Goal: Complete application form

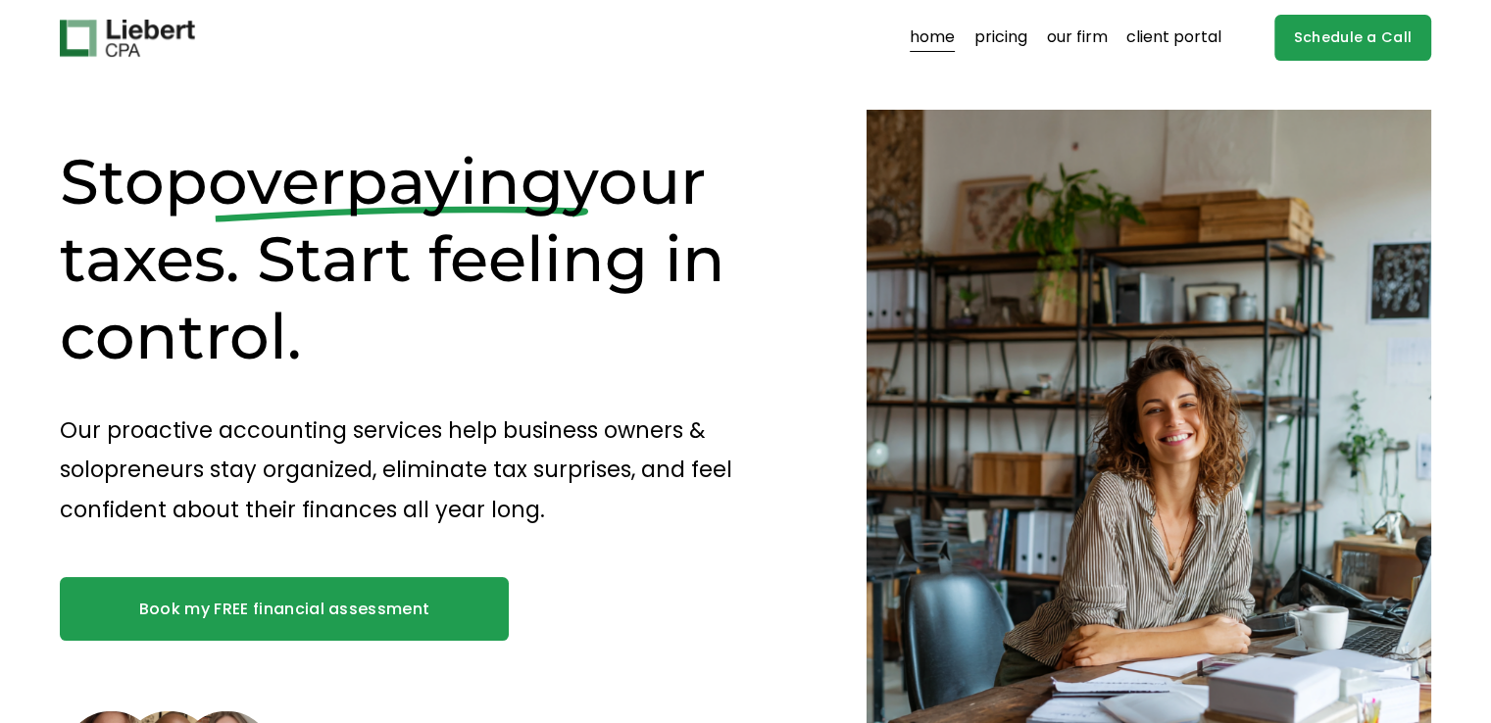
click at [1312, 35] on link "Schedule a Call" at bounding box center [1353, 38] width 158 height 46
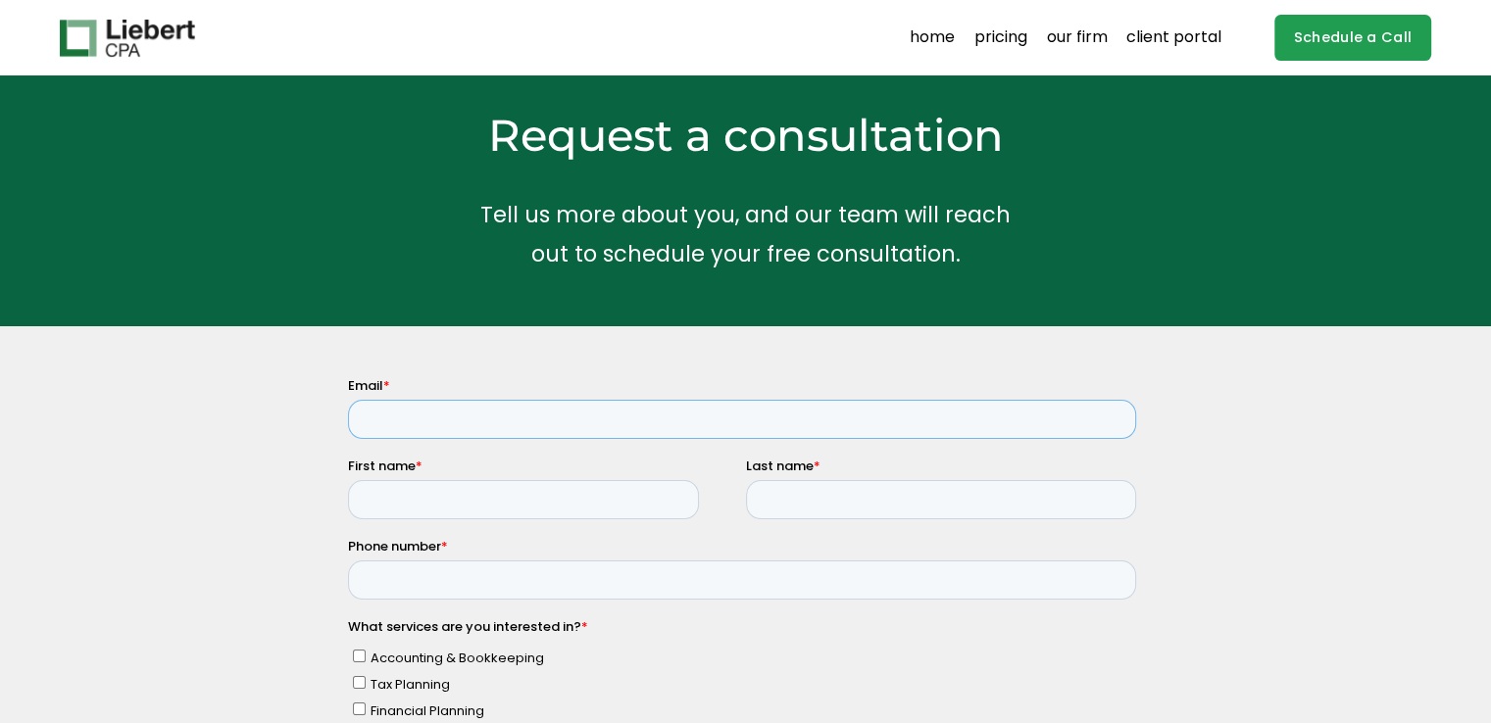
click at [423, 412] on input "Email *" at bounding box center [741, 418] width 788 height 39
click at [483, 413] on input "Email *" at bounding box center [741, 418] width 788 height 39
paste input "James.Thomas5255@outlook.com"
type input "James.Thomas5255@outlook.com"
click at [505, 500] on input "First name *" at bounding box center [522, 498] width 351 height 39
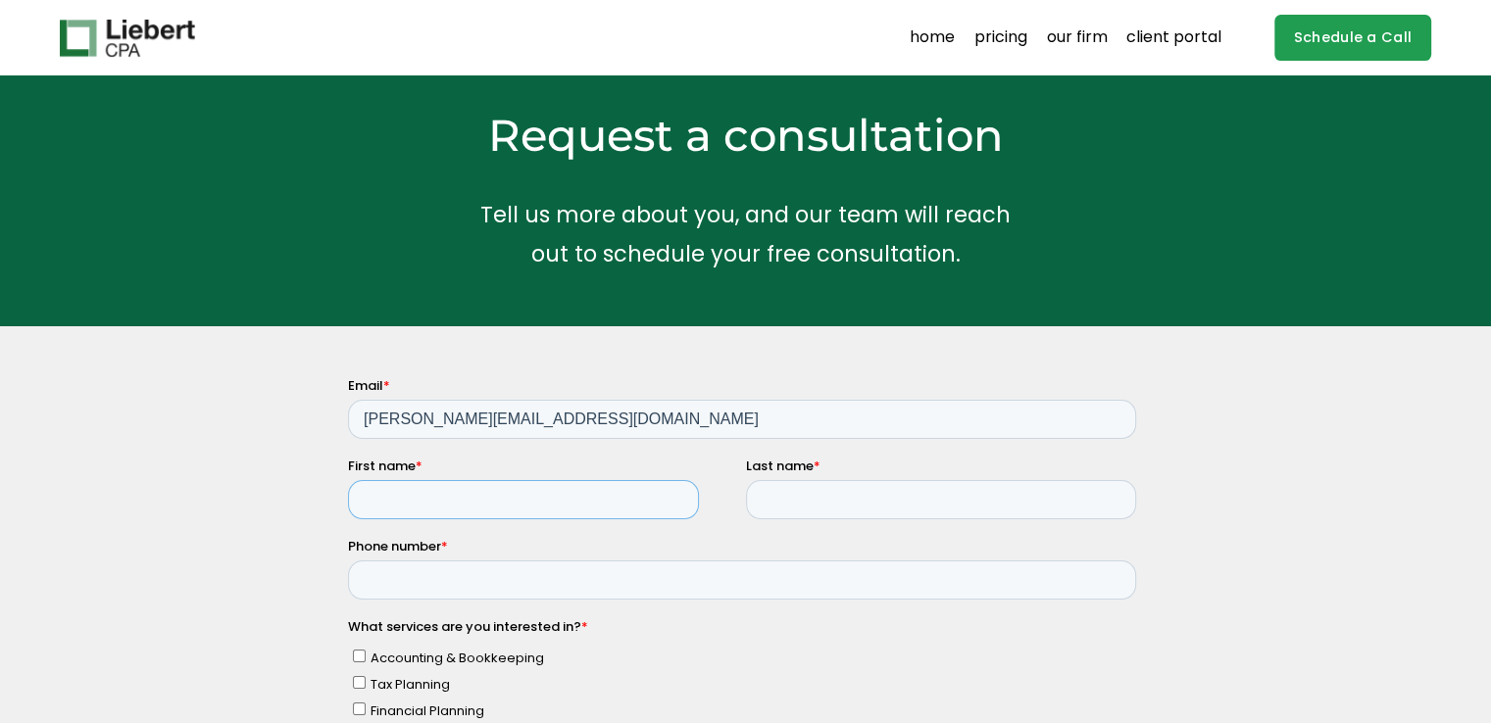
type input "james"
click at [858, 512] on input "Last name *" at bounding box center [940, 498] width 390 height 39
type input "thomas"
click at [573, 587] on input "Phone number *" at bounding box center [741, 579] width 788 height 39
paste input "Iamseekingprofessionalassistancewithfilingmytaxesfor2024andwouldliketoinquireab…"
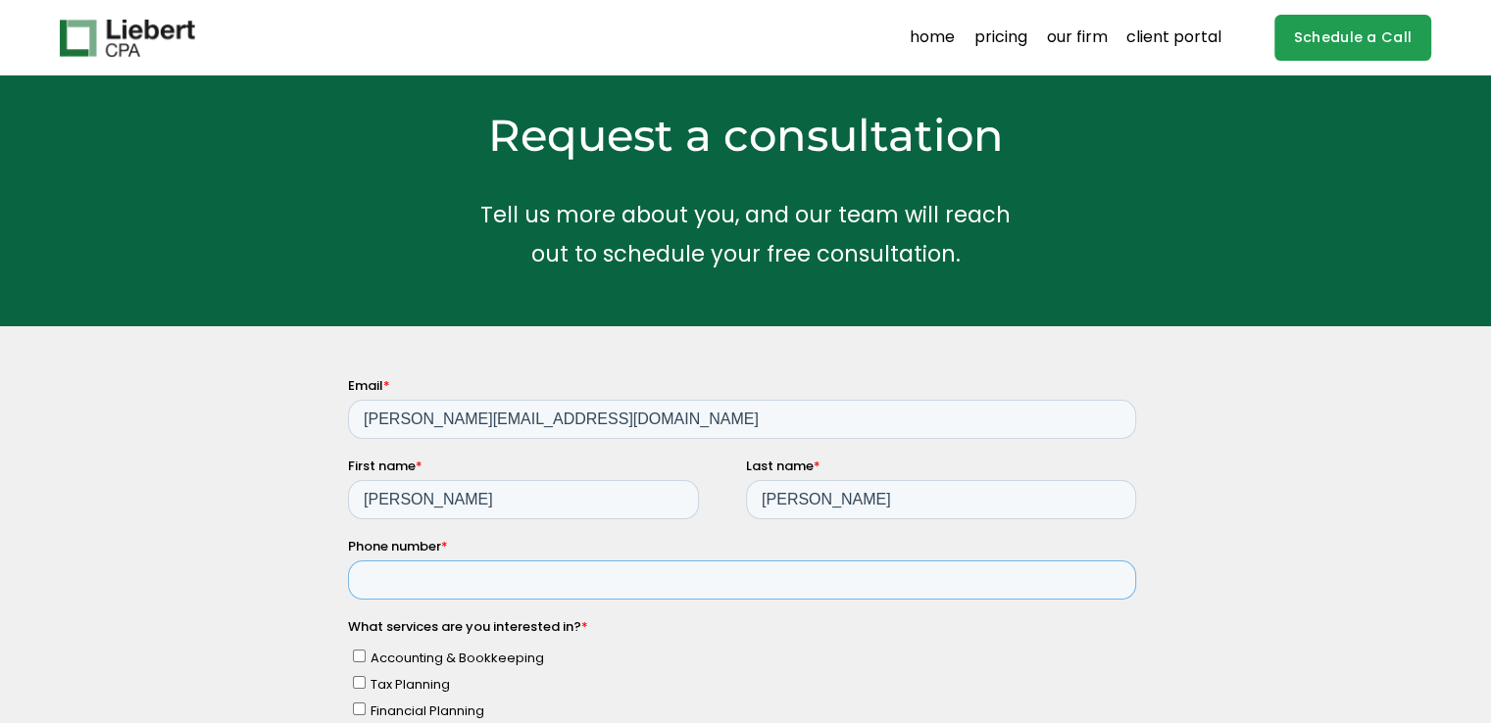
type input "Iamseekingprofessionalassistancewithfilingmytaxesfor2024andwouldliketoinquireab…"
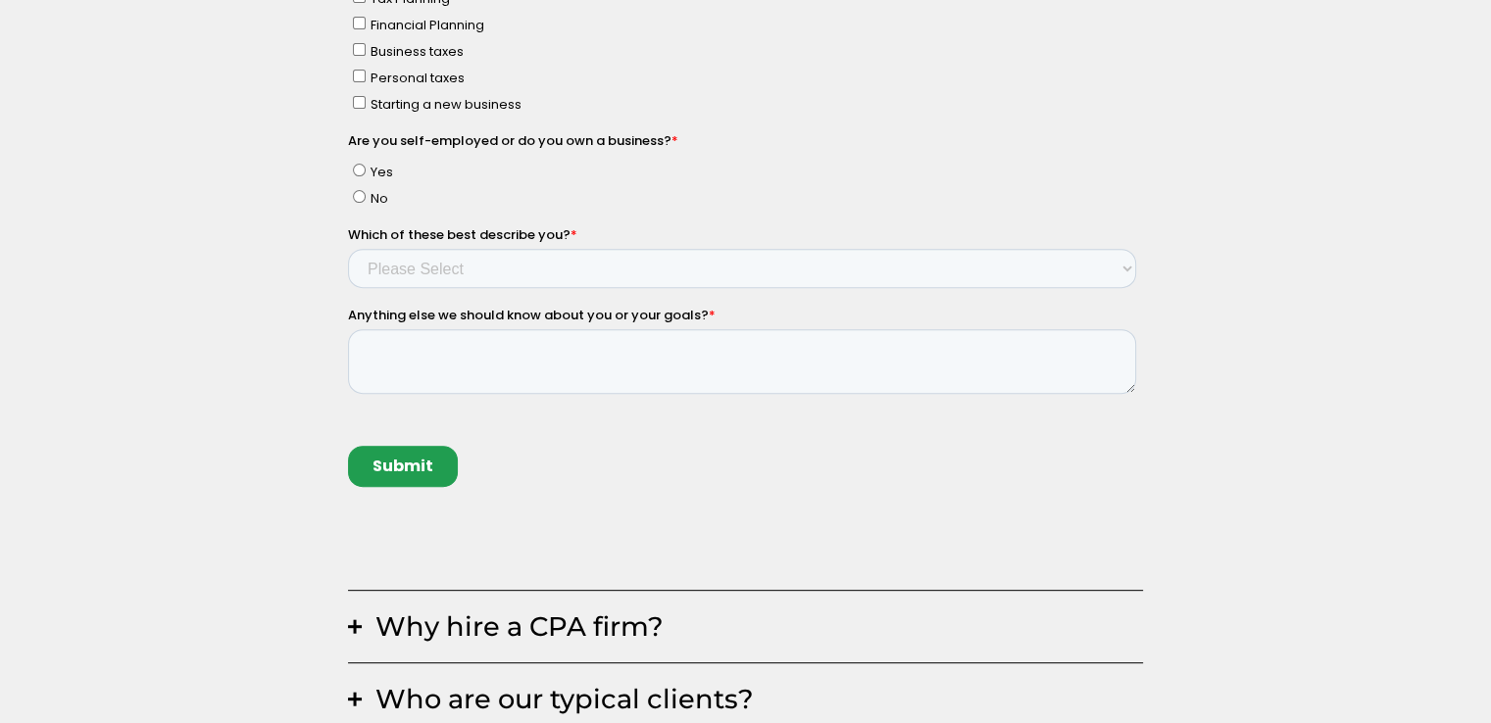
scroll to position [784, 0]
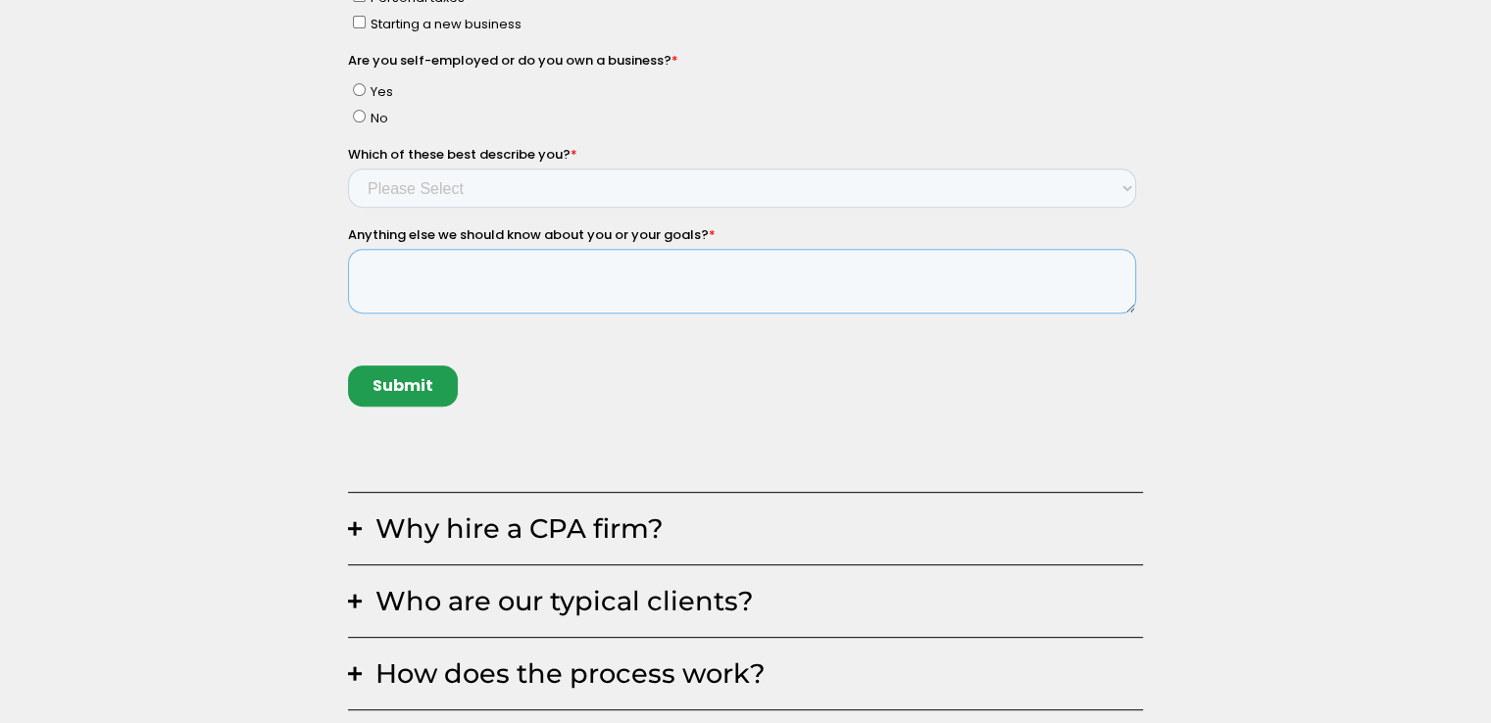
click at [451, 270] on textarea "Anything else we should know about you or your goals? *" at bounding box center [741, 281] width 788 height 65
paste textarea "I am seeking professional assistance with filing my taxes for 2024 and would li…"
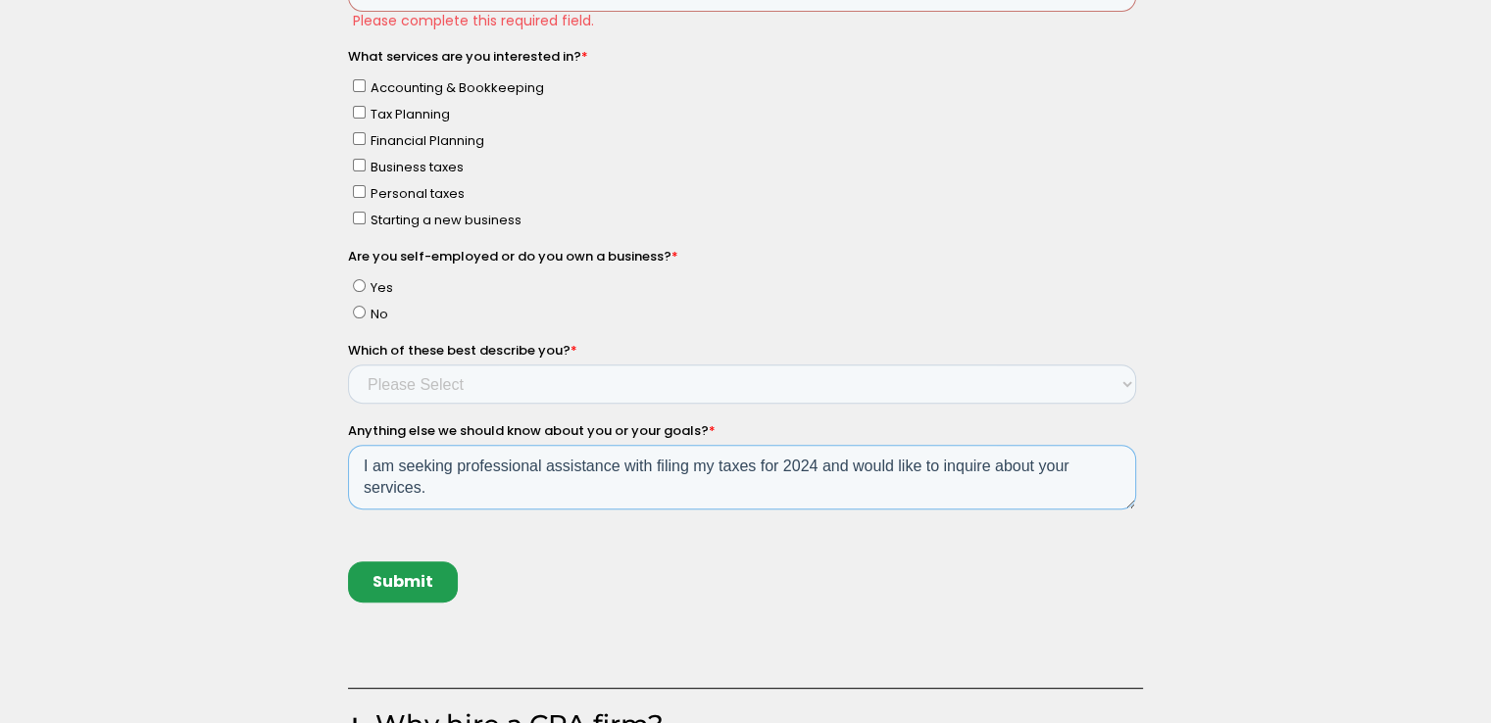
type textarea "I am seeking professional assistance with filing my taxes for 2024 and would li…"
click at [360, 119] on input "Tax Planning" at bounding box center [358, 112] width 13 height 13
checkbox input "true"
click at [358, 281] on input "Yes" at bounding box center [358, 285] width 13 height 13
radio input "true"
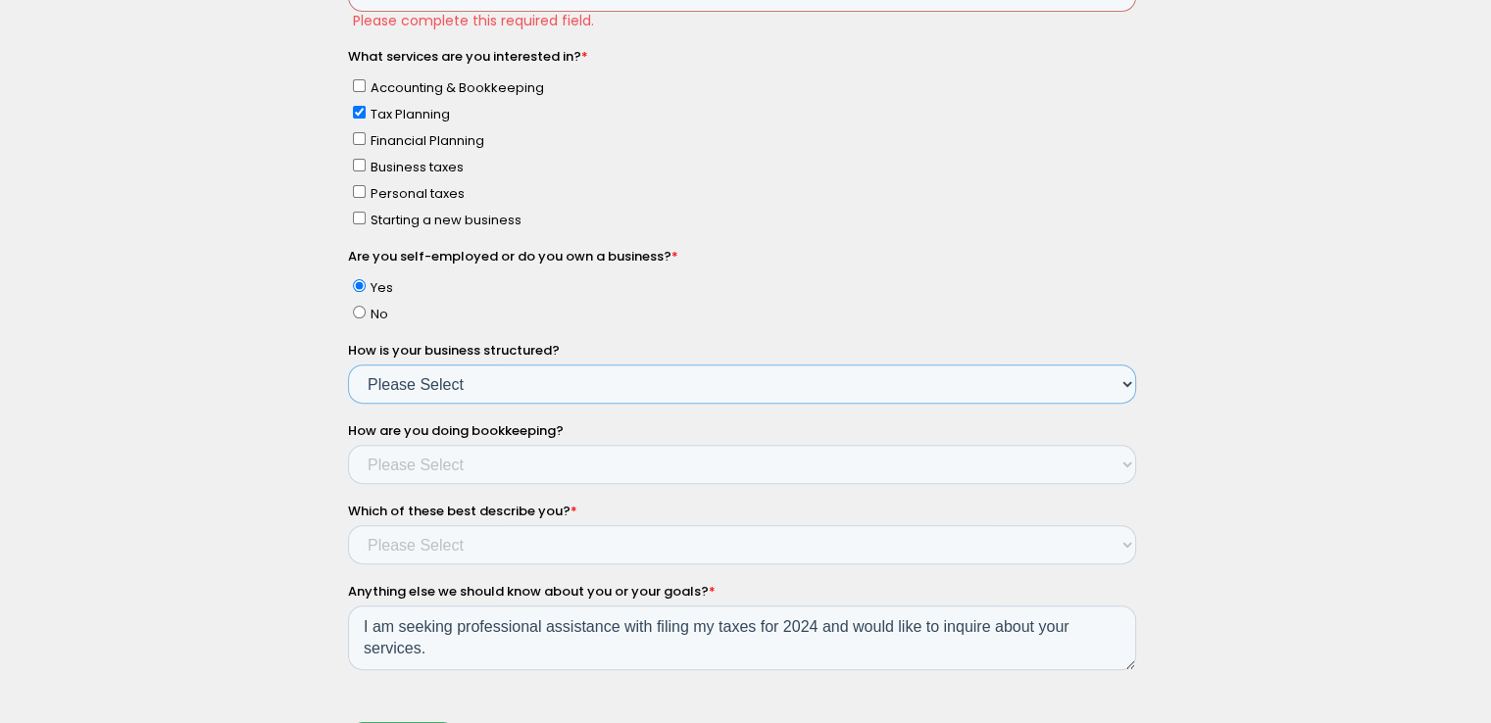
click at [411, 381] on select "Please Select Single Member LLC Multi Member LLC S Corporation C Corporation Pa…" at bounding box center [741, 384] width 788 height 39
click at [360, 316] on input "No" at bounding box center [358, 312] width 13 height 13
radio input "true"
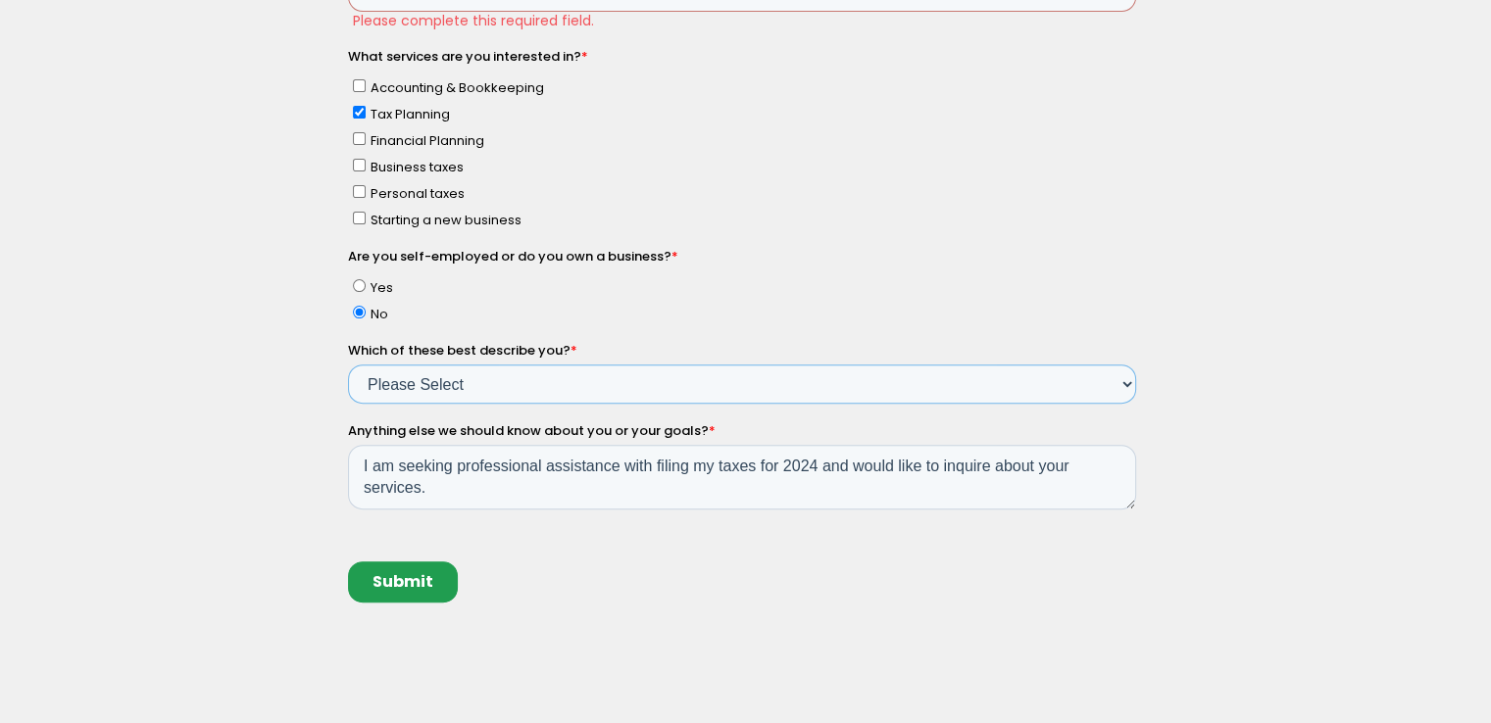
click at [488, 397] on select "Please Select Income < $100k Income between $100k-$250k Income between $250k-$5…" at bounding box center [741, 384] width 788 height 39
select select "Income between $100k-$350k"
click at [347, 404] on select "Please Select Income < $100k Income between $100k-$250k Income between $250k-$5…" at bounding box center [741, 384] width 788 height 39
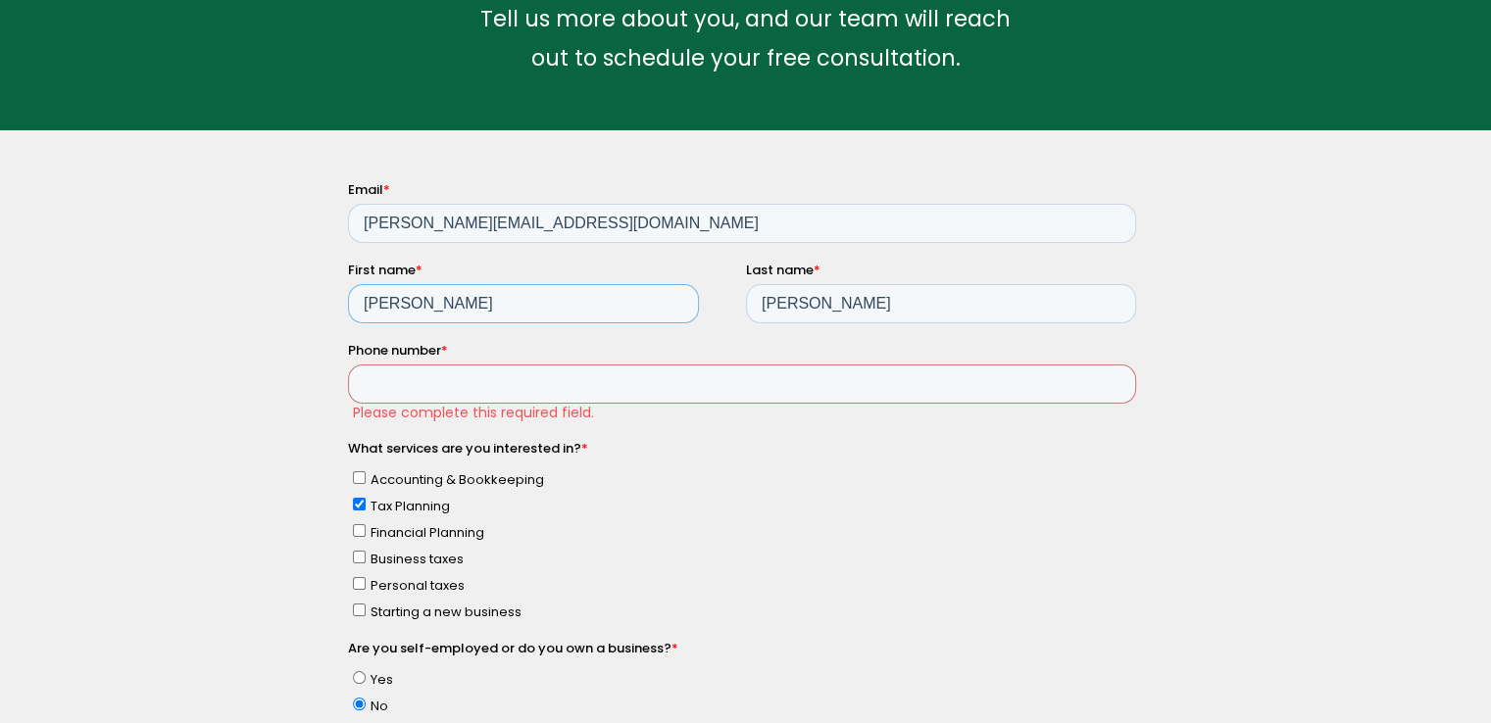
click at [425, 292] on input "james" at bounding box center [522, 302] width 351 height 39
click at [426, 384] on input "Phone number *" at bounding box center [741, 383] width 788 height 39
type input "6034156565"
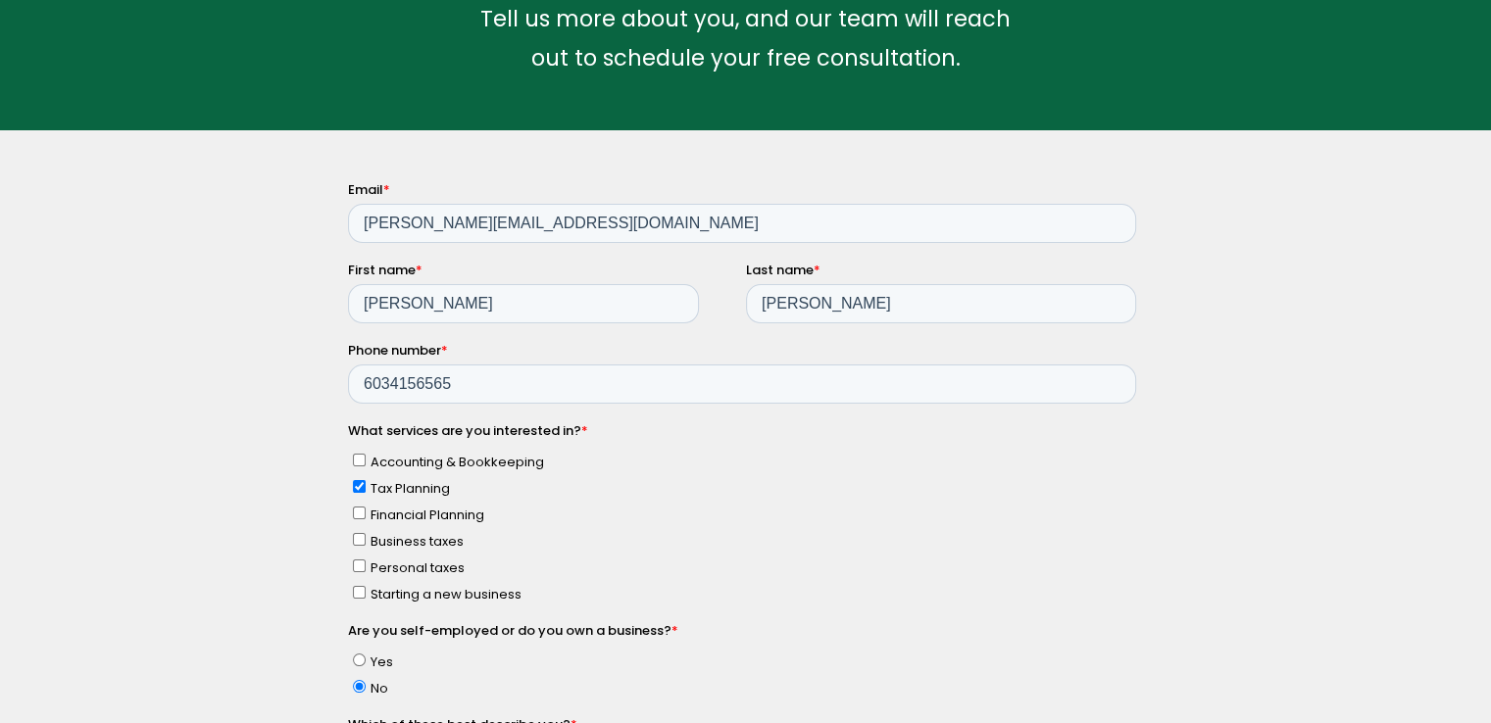
click at [738, 463] on label "Accounting & Bookkeeping" at bounding box center [743, 460] width 783 height 21
click at [365, 463] on input "Accounting & Bookkeeping" at bounding box center [358, 459] width 13 height 13
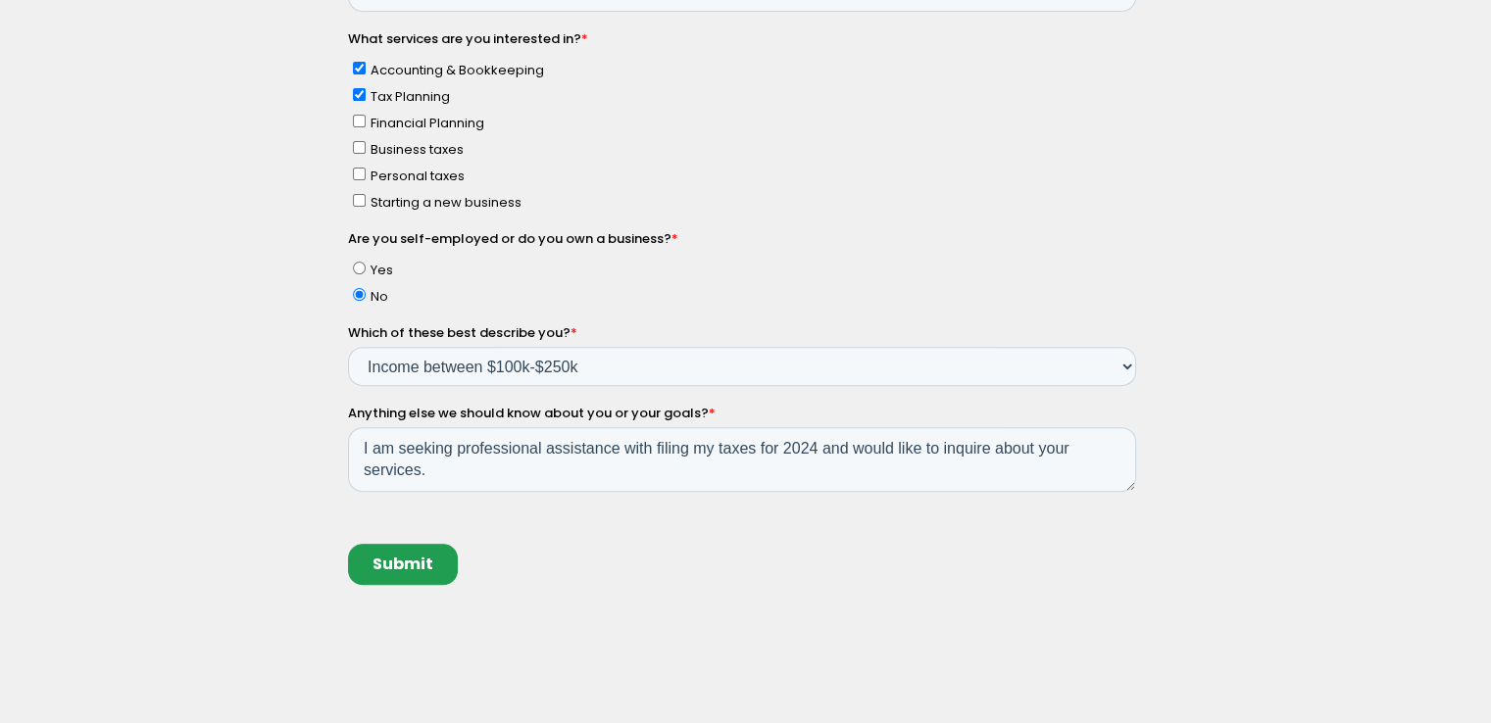
click at [410, 74] on span "Accounting & Bookkeeping" at bounding box center [456, 70] width 173 height 19
click at [365, 74] on input "Accounting & Bookkeeping" at bounding box center [358, 68] width 13 height 13
checkbox input "false"
click at [413, 550] on input "Submit" at bounding box center [402, 564] width 110 height 41
